Goal: Task Accomplishment & Management: Manage account settings

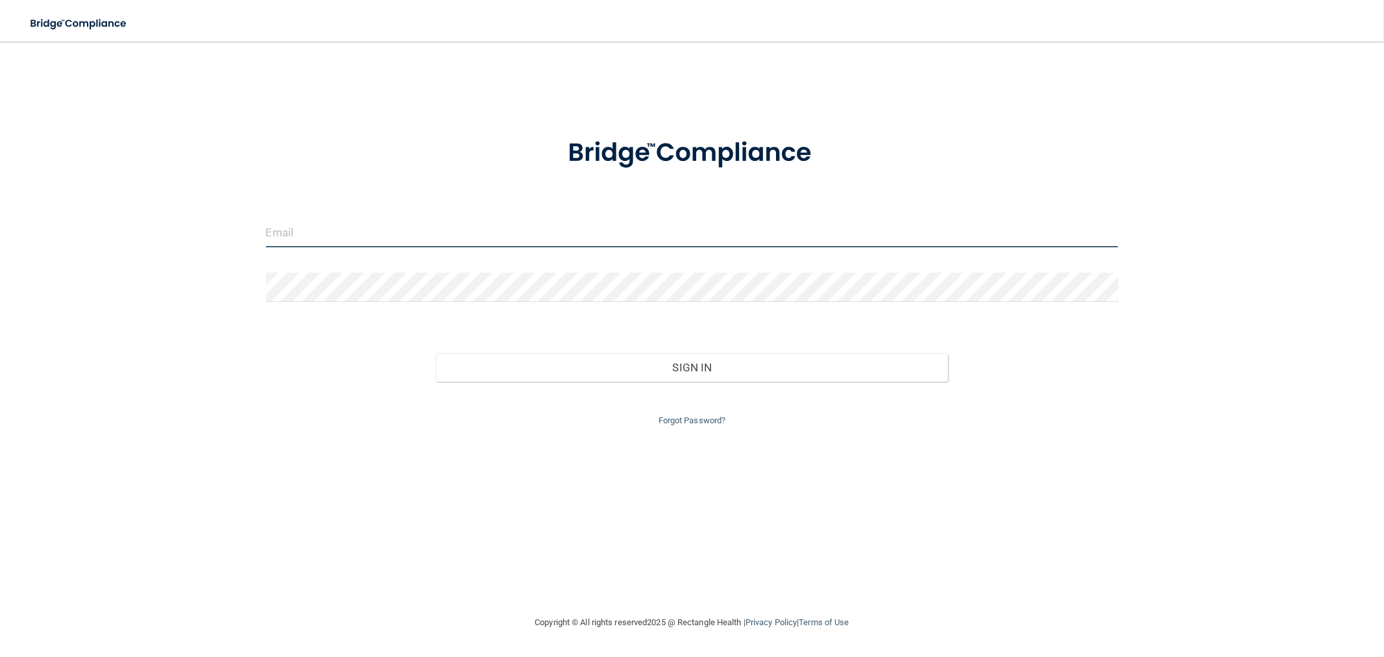
click at [319, 231] on input "email" at bounding box center [692, 232] width 853 height 29
type input "[EMAIL_ADDRESS][DOMAIN_NAME]"
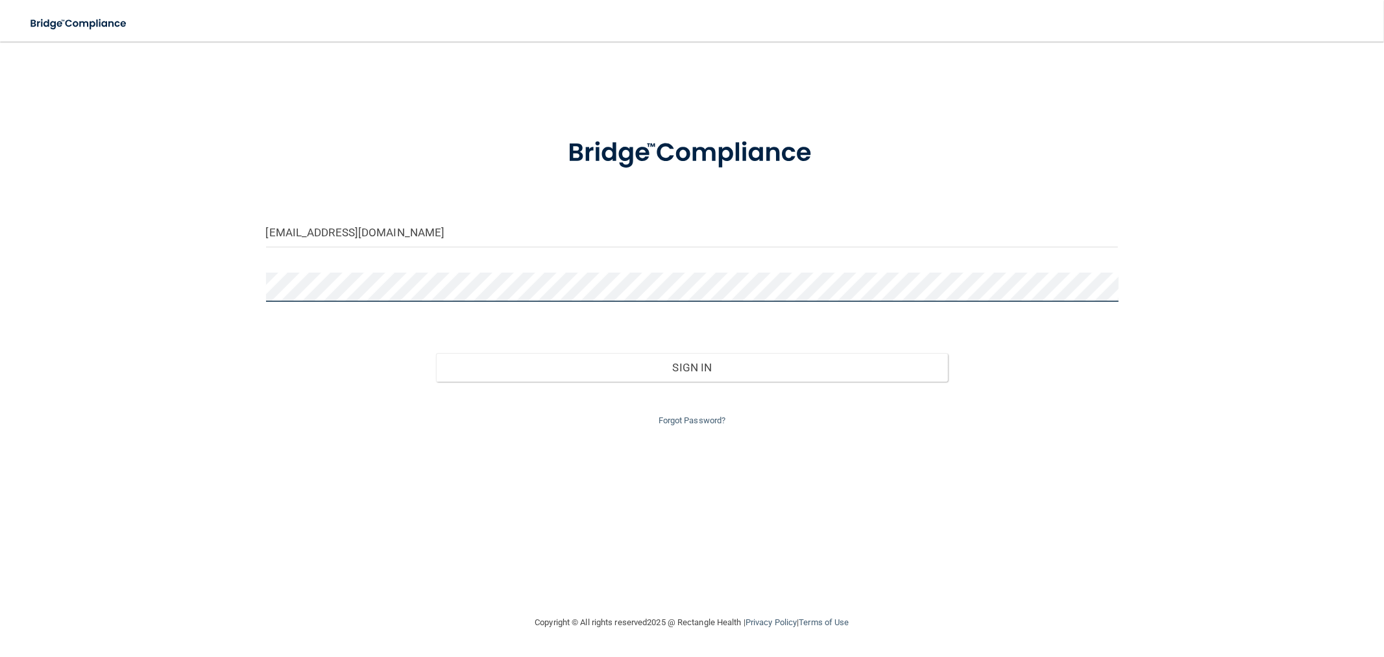
click at [436, 353] on button "Sign In" at bounding box center [691, 367] width 511 height 29
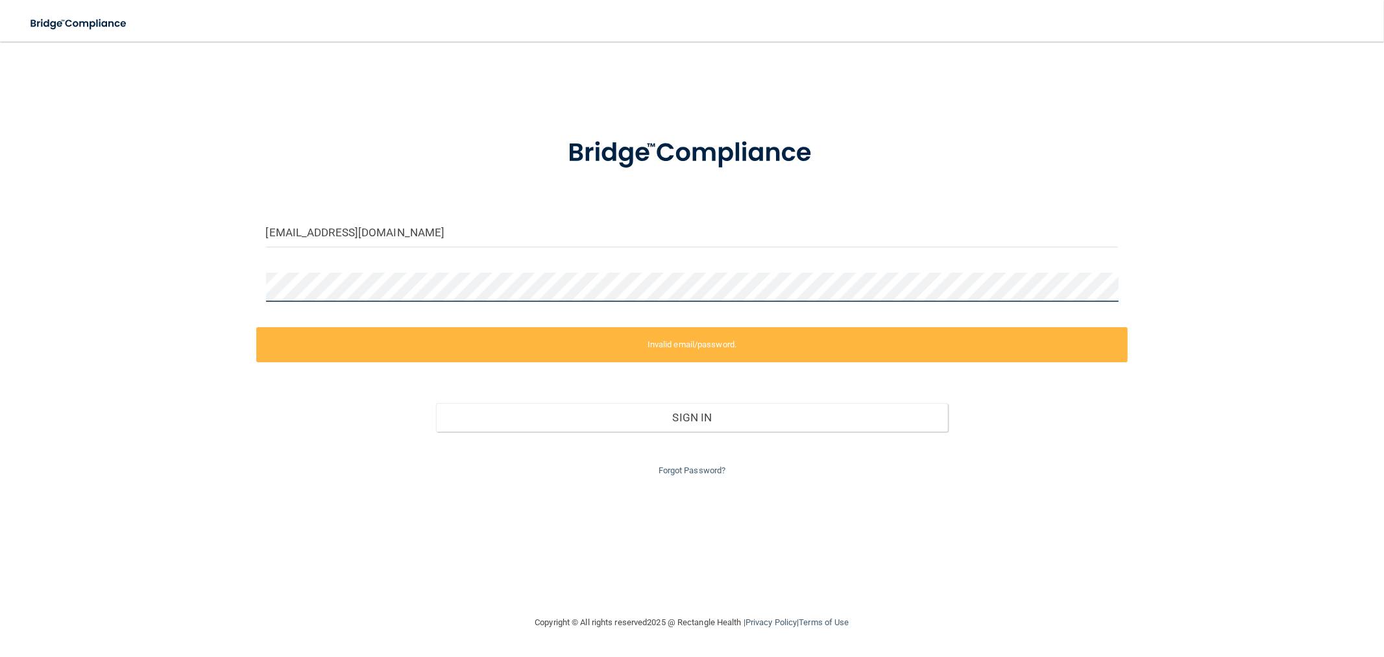
click at [5, 287] on main "mameen@imagendentalpartners.com Invalid email/password. You don't have permissi…" at bounding box center [692, 349] width 1384 height 615
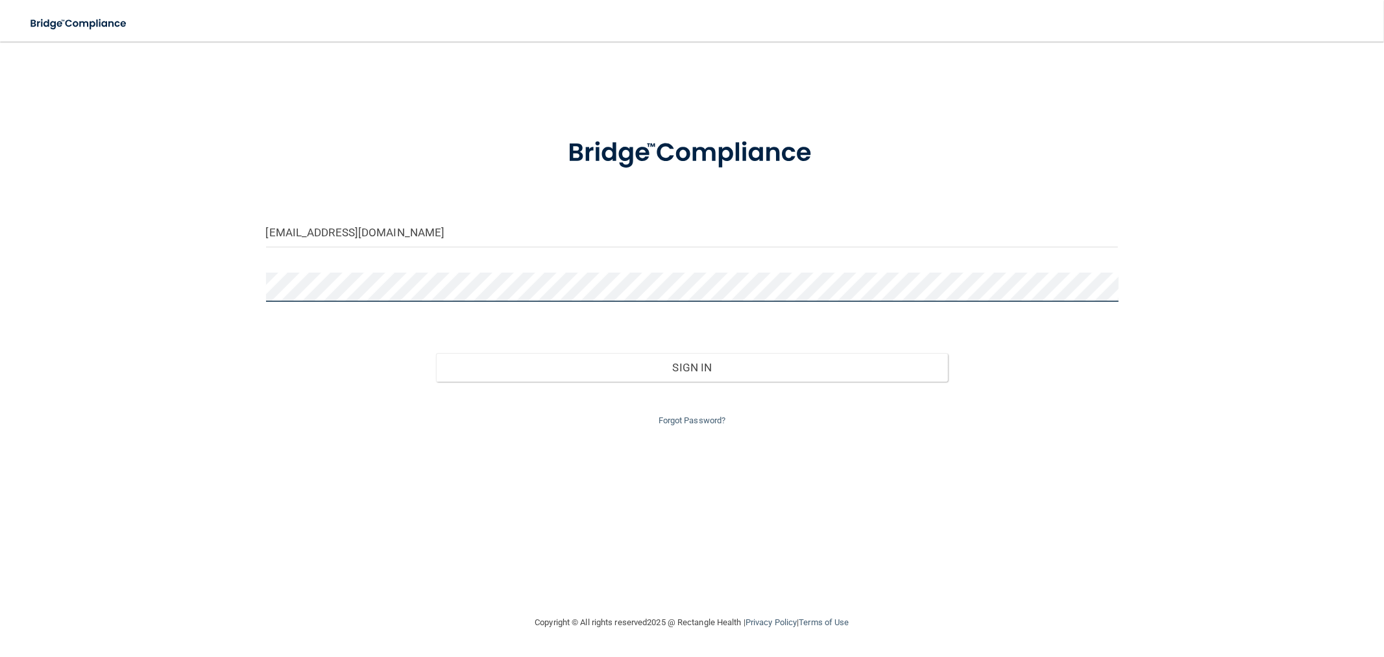
click at [436, 353] on button "Sign In" at bounding box center [691, 367] width 511 height 29
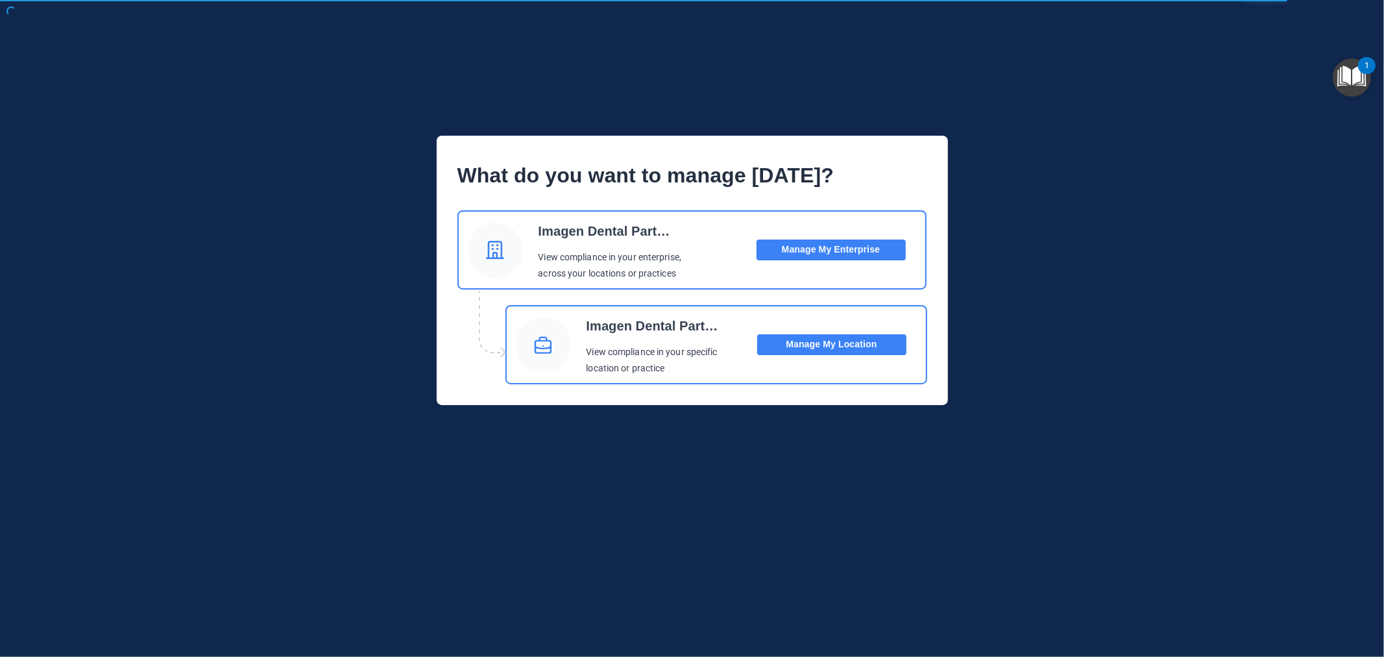
click at [805, 247] on button "Manage My Enterprise" at bounding box center [831, 249] width 149 height 21
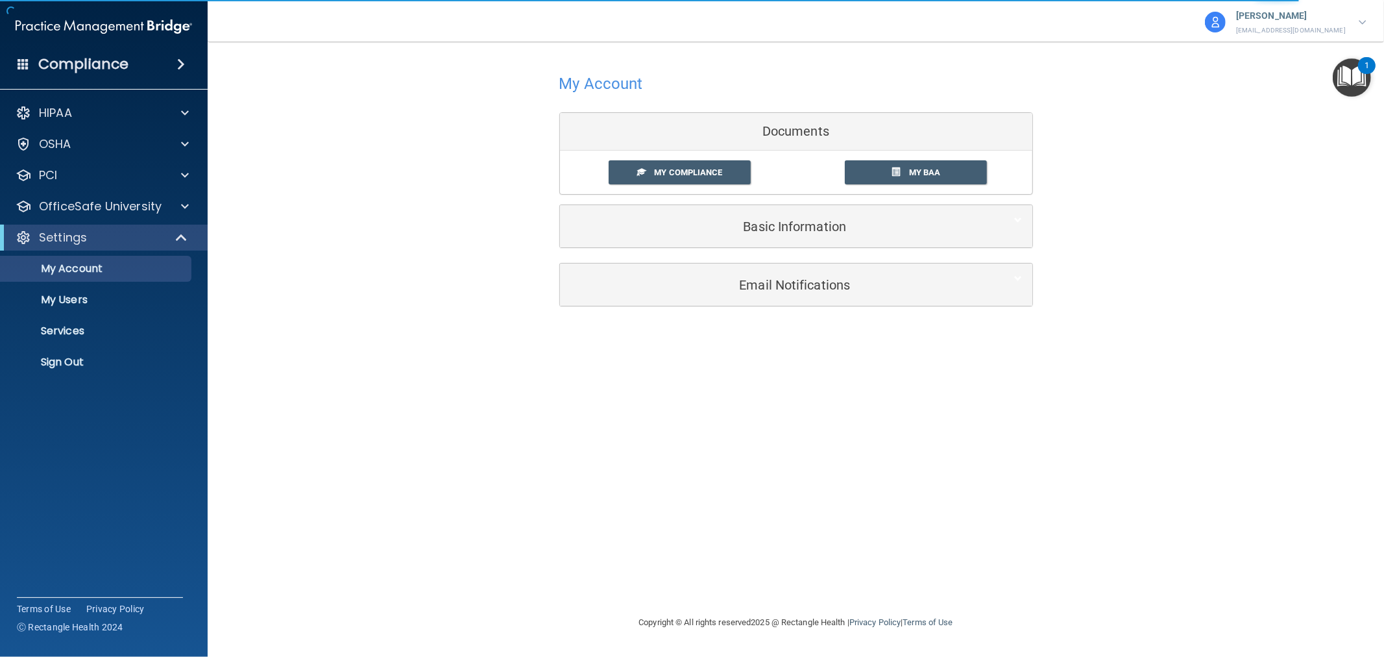
click at [1292, 21] on p "[PERSON_NAME]" at bounding box center [1291, 16] width 110 height 17
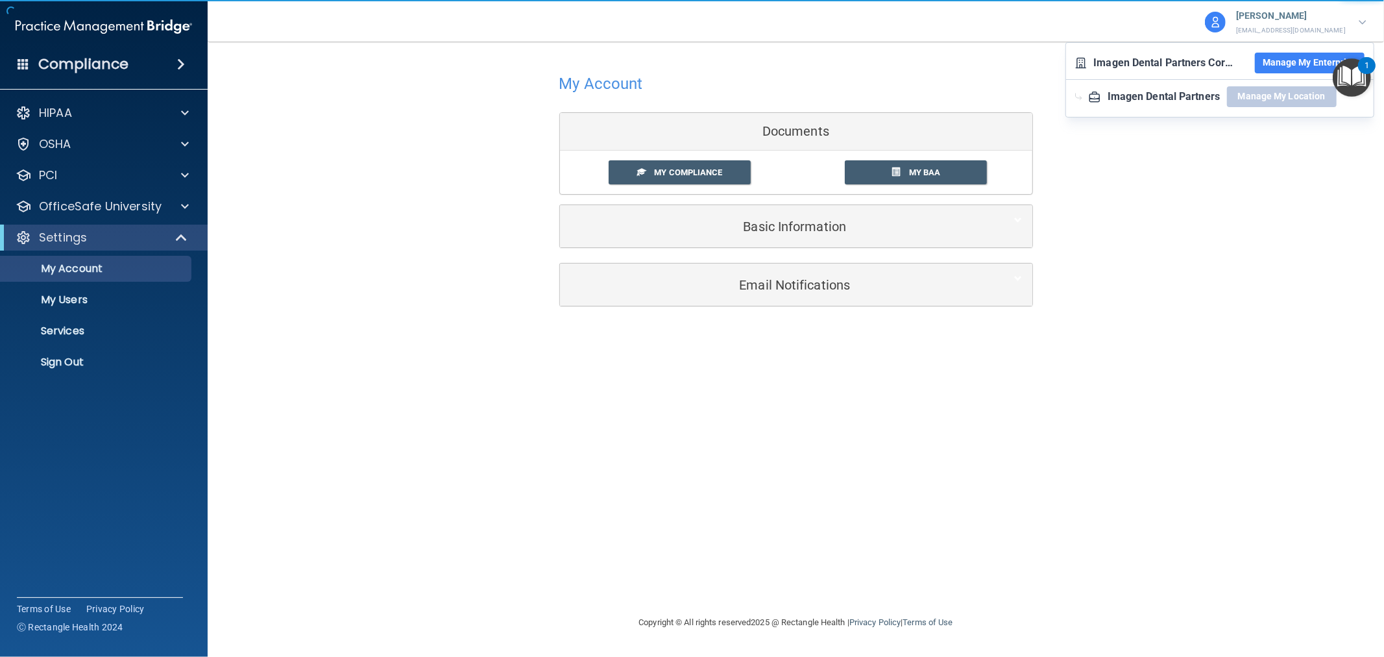
click at [1259, 60] on button "Manage My Enterprise" at bounding box center [1310, 63] width 110 height 21
